Goal: Navigation & Orientation: Find specific page/section

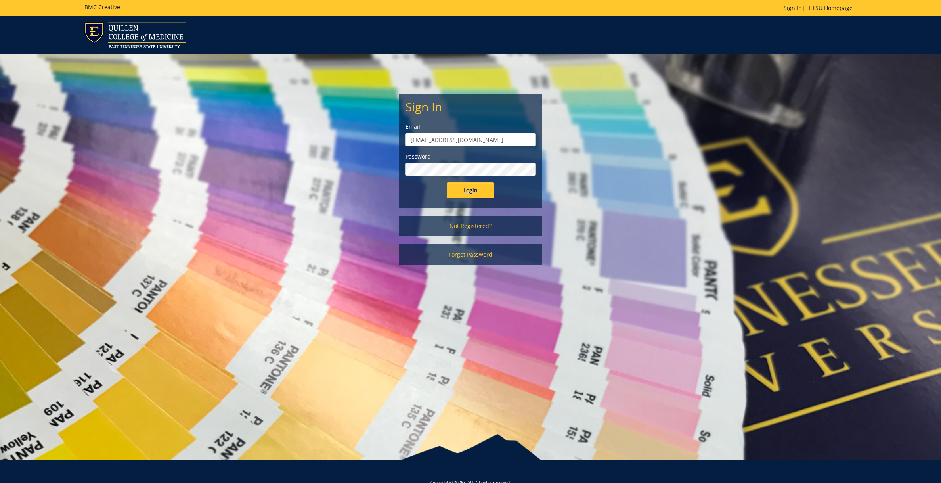
drag, startPoint x: 464, startPoint y: 140, endPoint x: 297, endPoint y: 99, distance: 171.8
click at [313, 111] on div "Sign In Email [EMAIL_ADDRESS][DOMAIN_NAME] Password Login Not Registered? Forgo…" at bounding box center [471, 163] width 464 height 218
type input "[EMAIL_ADDRESS][DOMAIN_NAME]"
click at [339, 164] on div "Sign In Email [EMAIL_ADDRESS][DOMAIN_NAME] Password Login Not Registered? Forgo…" at bounding box center [471, 163] width 464 height 218
click at [447, 182] on input "Login" at bounding box center [471, 190] width 48 height 16
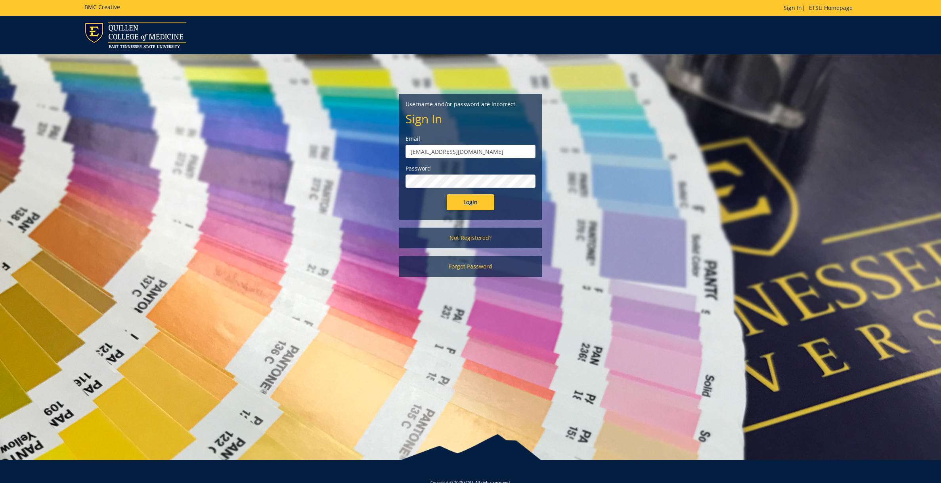
click at [447, 194] on input "Login" at bounding box center [471, 202] width 48 height 16
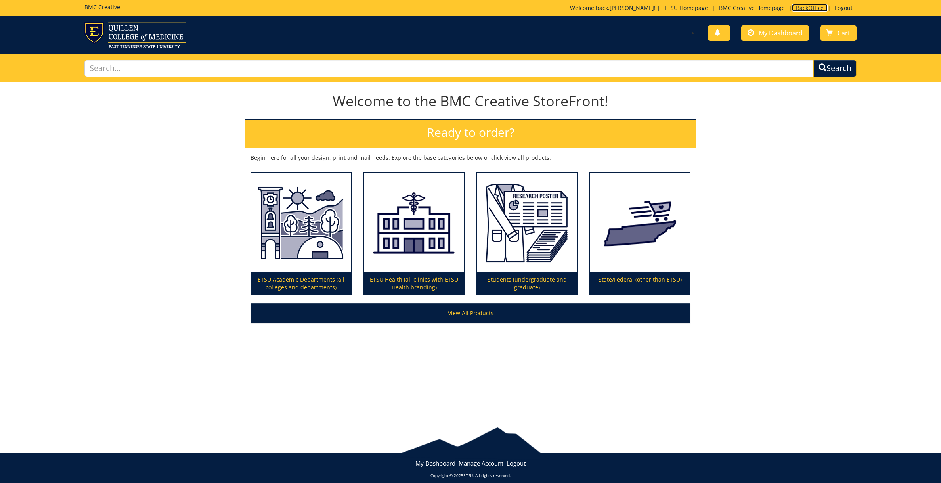
click at [805, 6] on link "BackOffice" at bounding box center [810, 8] width 36 height 8
